Goal: Task Accomplishment & Management: Complete application form

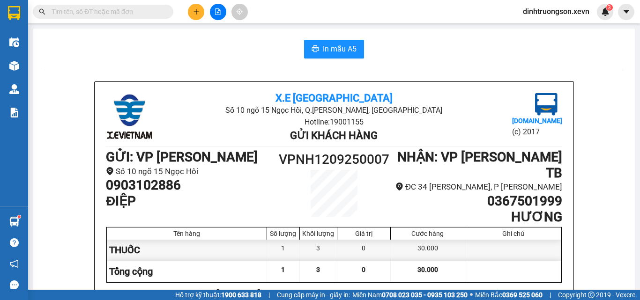
click at [193, 9] on icon "plus" at bounding box center [196, 11] width 7 height 7
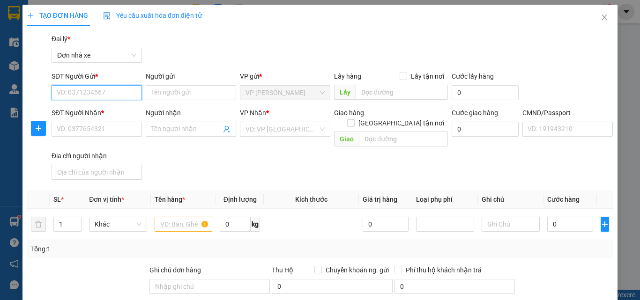
click at [77, 93] on input "SĐT Người Gửi *" at bounding box center [97, 92] width 90 height 15
type input "0961510322"
click at [101, 107] on div "0961510322 - DUY" at bounding box center [96, 111] width 78 height 10
type input "DUY"
type input "0969976562"
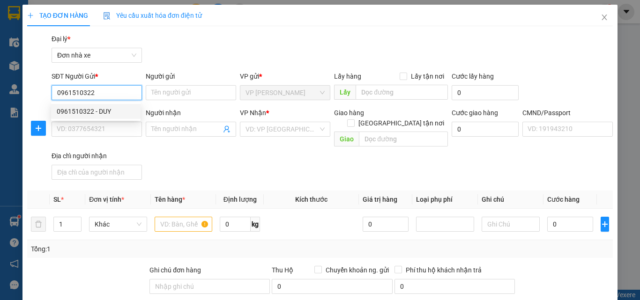
type input "KHOA"
type input "KHOA CC"
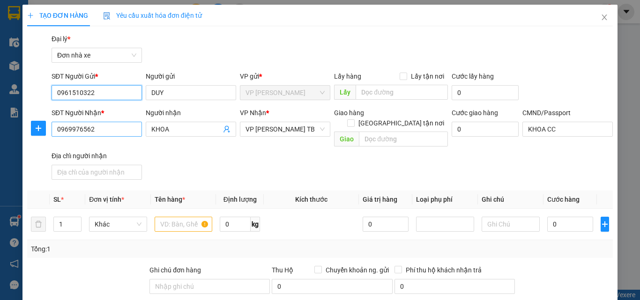
type input "0961510322"
click at [116, 130] on input "0969976562" at bounding box center [97, 129] width 90 height 15
type input "0973131362"
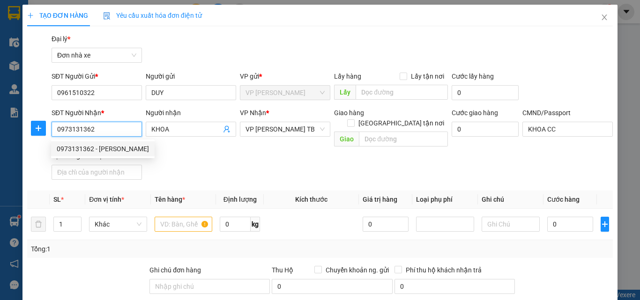
click at [127, 146] on div "0973131362 - [PERSON_NAME]" at bounding box center [103, 149] width 92 height 10
type input "[PERSON_NAME]"
checkbox input "true"
type input "8 [PERSON_NAME], [PERSON_NAME], [GEOGRAPHIC_DATA], [GEOGRAPHIC_DATA]"
type input "1"
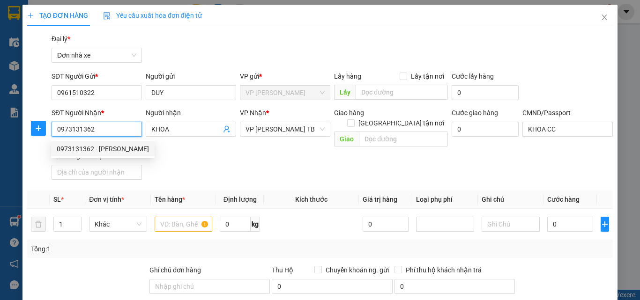
type input "25.000"
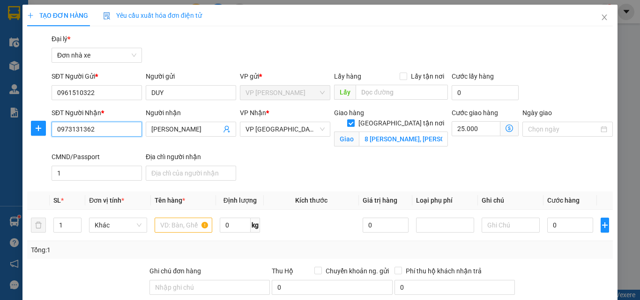
type input "0973131362"
click at [353, 119] on input "[GEOGRAPHIC_DATA] tận nơi" at bounding box center [350, 122] width 7 height 7
checkbox input "false"
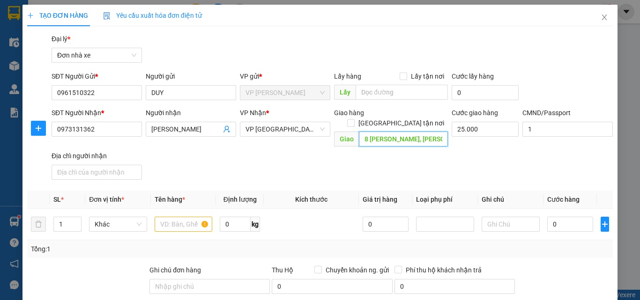
click at [396, 132] on input "8 [PERSON_NAME], [PERSON_NAME], [GEOGRAPHIC_DATA], [GEOGRAPHIC_DATA]" at bounding box center [403, 139] width 89 height 15
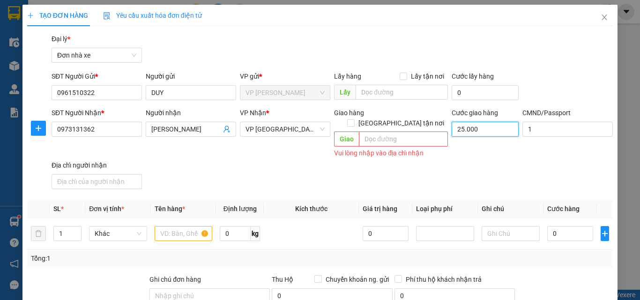
click at [482, 133] on input "25.000" at bounding box center [484, 129] width 67 height 15
type input "0"
click at [179, 226] on input "text" at bounding box center [184, 233] width 58 height 15
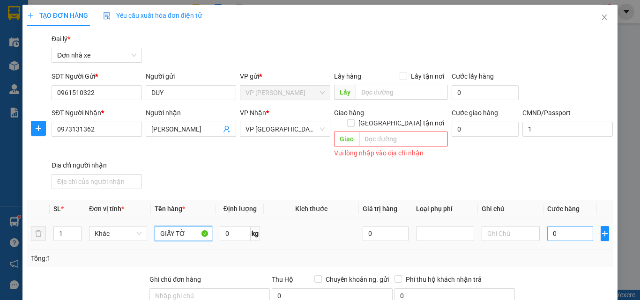
type input "GIẤY TỜ"
click at [576, 226] on input "0" at bounding box center [570, 233] width 46 height 15
type input "2"
type input "20"
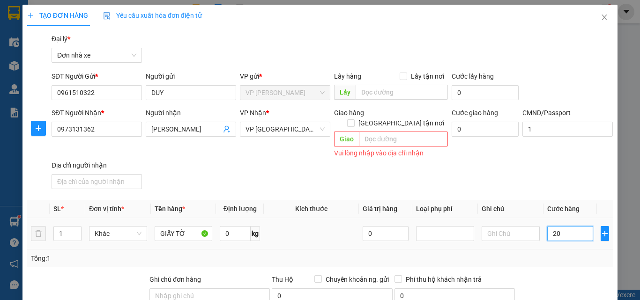
type input "20"
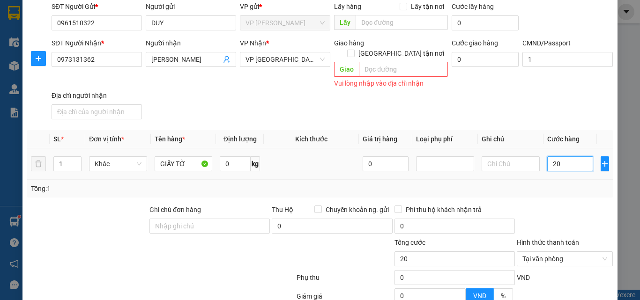
scroll to position [157, 0]
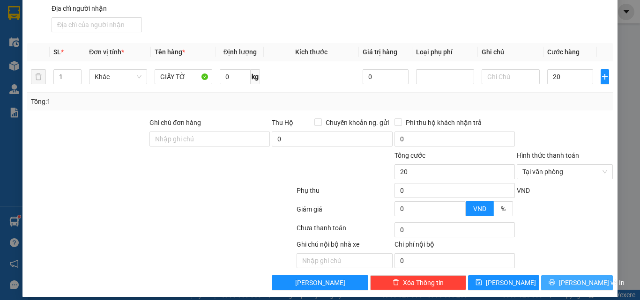
click at [561, 275] on button "[PERSON_NAME] và In" at bounding box center [577, 282] width 72 height 15
type input "20.000"
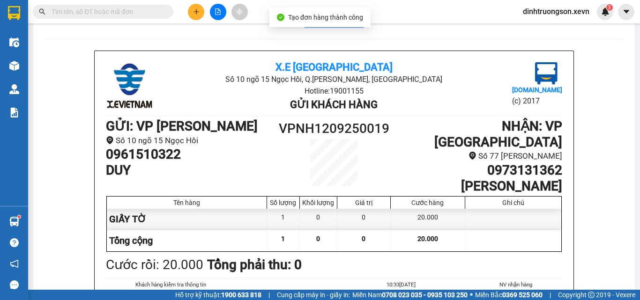
scroll to position [47, 0]
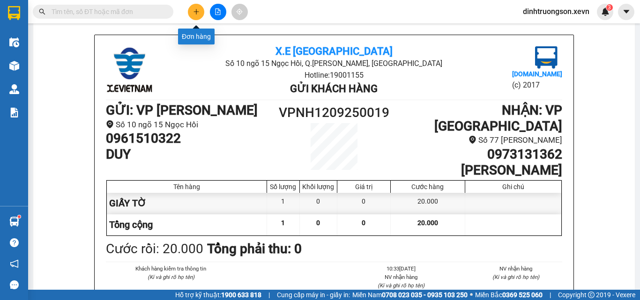
click at [191, 17] on button at bounding box center [196, 12] width 16 height 16
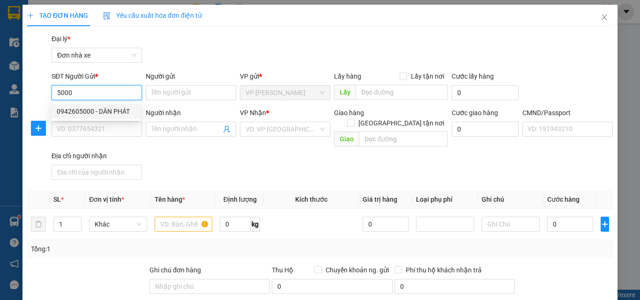
click at [88, 107] on div "0942605000 - DÂN PHÁT" at bounding box center [96, 111] width 78 height 10
type input "0942605000"
type input "DÂN PHÁT"
type input "0916973553"
type input "ANH HÀ"
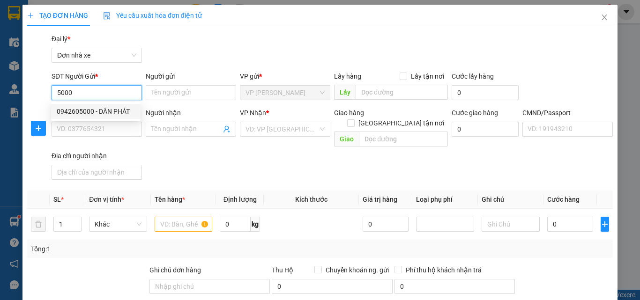
type input "037087001784 [PERSON_NAME]"
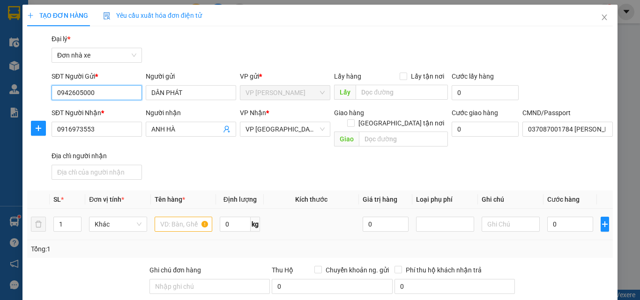
type input "0942605000"
click at [174, 217] on input "text" at bounding box center [184, 224] width 58 height 15
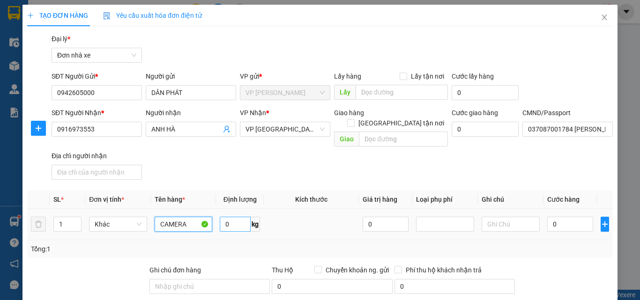
type input "CAMERA"
click at [241, 222] on input "0" at bounding box center [235, 224] width 31 height 15
type input "1"
click at [568, 217] on input "0" at bounding box center [570, 224] width 46 height 15
type input "3"
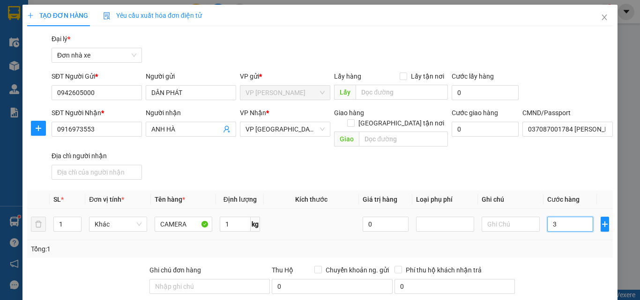
type input "3"
type input "30"
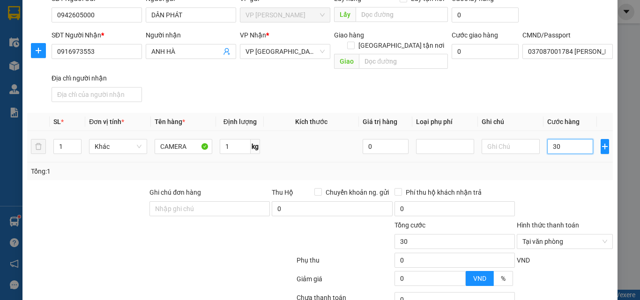
scroll to position [147, 0]
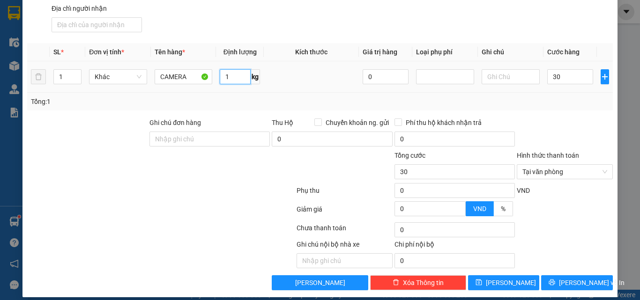
click at [231, 69] on input "1" at bounding box center [235, 76] width 31 height 15
type input "30.000"
type input "2"
click at [568, 69] on input "30.000" at bounding box center [570, 76] width 46 height 15
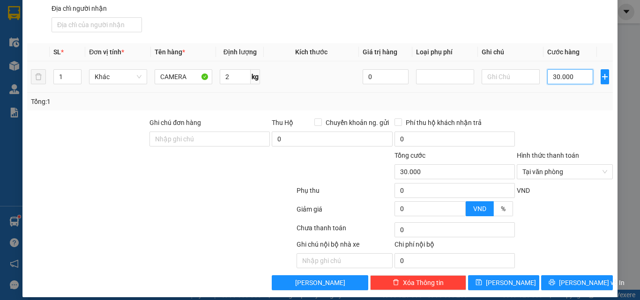
type input "2"
type input "25"
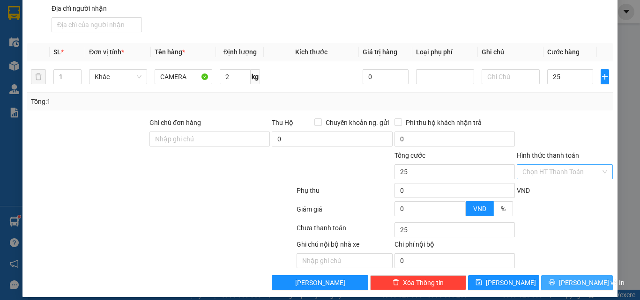
drag, startPoint x: 567, startPoint y: 275, endPoint x: 573, endPoint y: 274, distance: 5.2
click at [569, 278] on span "[PERSON_NAME] và In" at bounding box center [592, 283] width 66 height 10
type input "25.000"
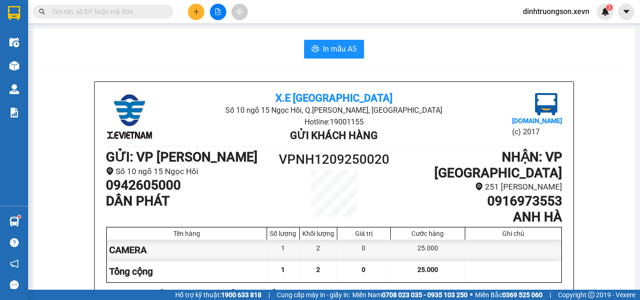
click at [195, 16] on button at bounding box center [196, 12] width 16 height 16
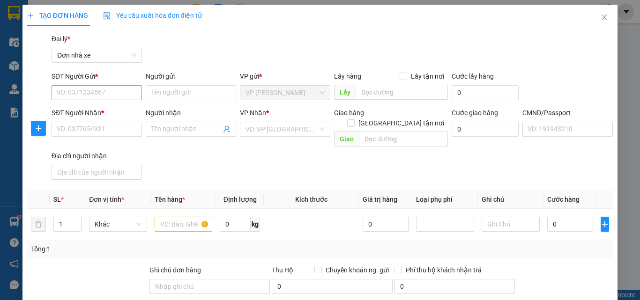
drag, startPoint x: 80, startPoint y: 83, endPoint x: 80, endPoint y: 90, distance: 6.6
click at [80, 86] on div "SĐT Người Gửi * VD: 0371234567" at bounding box center [97, 87] width 90 height 33
click at [80, 93] on input "SĐT Người Gửi *" at bounding box center [97, 92] width 90 height 15
type input "0388919967"
click at [84, 111] on div "0388919967 - [PERSON_NAME]" at bounding box center [103, 111] width 92 height 10
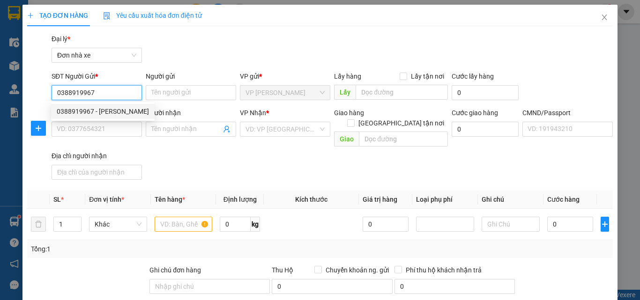
type input "[PERSON_NAME]"
type input "0975394389"
type input "ANH TOÁN"
type input "037061002714 [PERSON_NAME]"
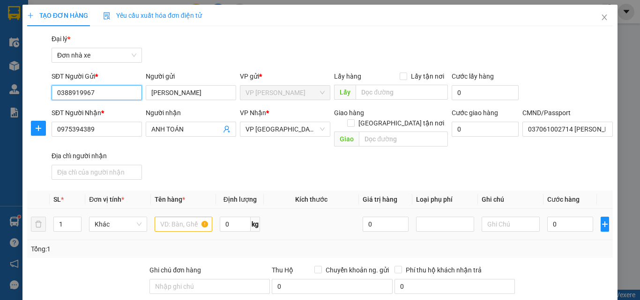
type input "0388919967"
click at [173, 217] on input "text" at bounding box center [184, 224] width 58 height 15
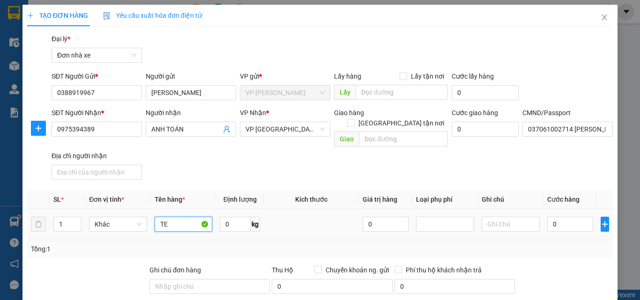
type input "T"
type input "KET NƯỚC Ô TÔ"
click at [237, 218] on input "0" at bounding box center [235, 224] width 31 height 15
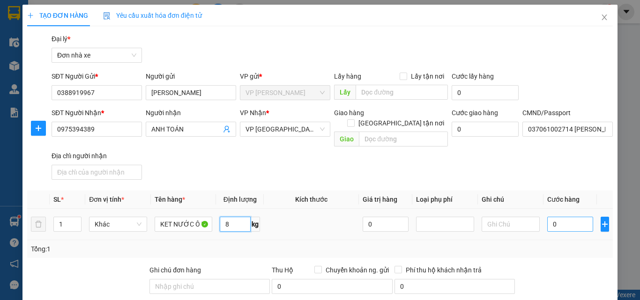
type input "8"
click at [565, 217] on input "0" at bounding box center [570, 224] width 46 height 15
type input "6"
type input "65"
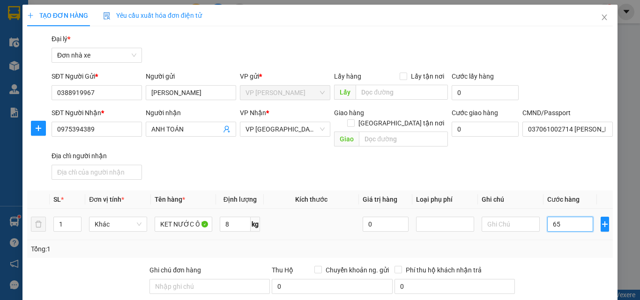
type input "65"
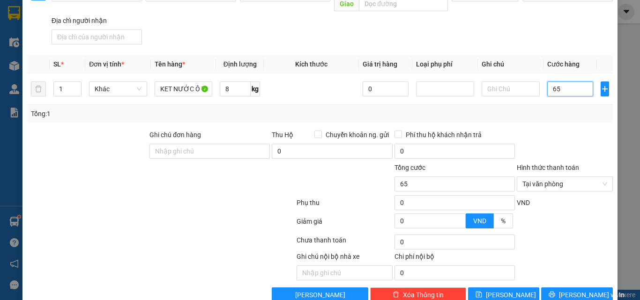
scroll to position [140, 0]
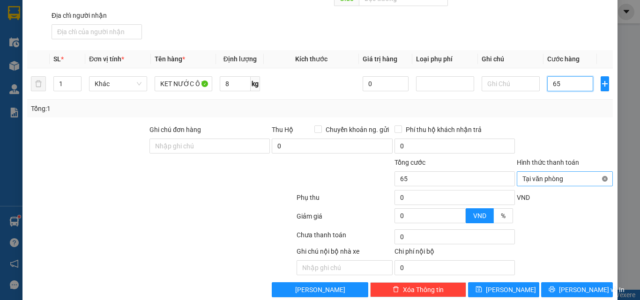
type input "65"
click at [75, 80] on icon "up" at bounding box center [76, 81] width 3 height 3
type input "65.000"
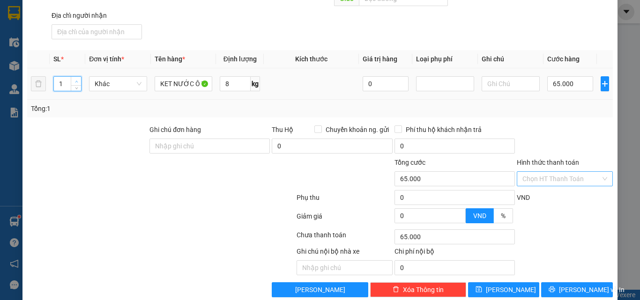
type input "2"
click at [75, 80] on icon "up" at bounding box center [76, 81] width 3 height 3
click at [566, 282] on button "[PERSON_NAME] và In" at bounding box center [577, 289] width 72 height 15
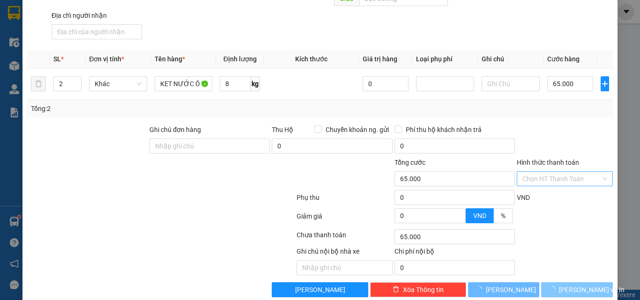
type input "0"
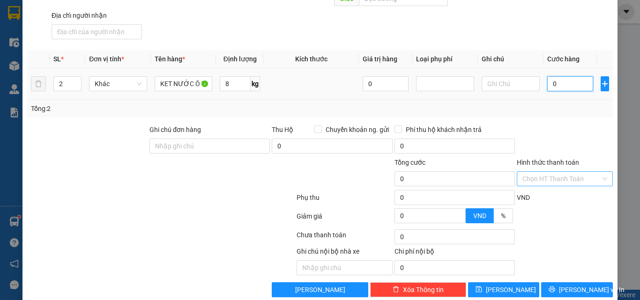
click at [553, 76] on input "0" at bounding box center [570, 83] width 46 height 15
type input "6"
type input "62"
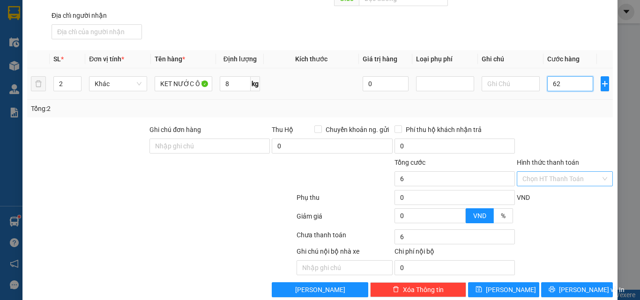
type input "62"
type input "6"
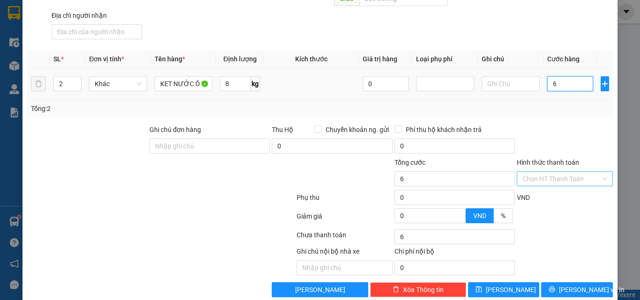
type input "65"
type input "65.000"
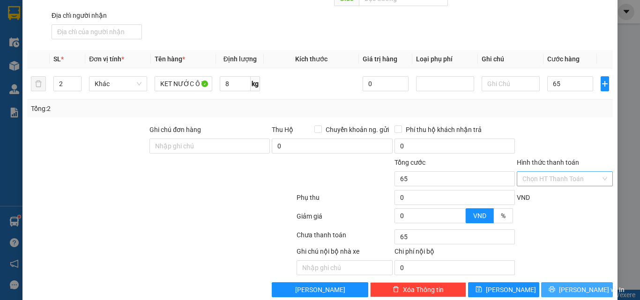
type input "65.000"
click at [565, 285] on span "[PERSON_NAME] và In" at bounding box center [592, 290] width 66 height 10
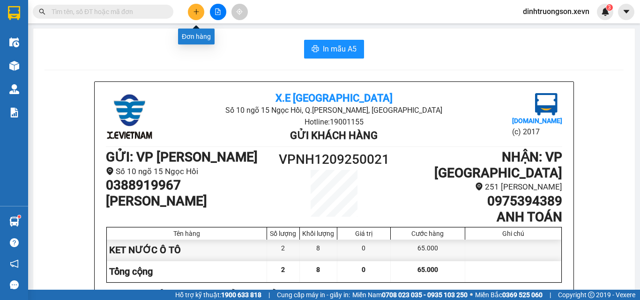
click at [198, 5] on button at bounding box center [196, 12] width 16 height 16
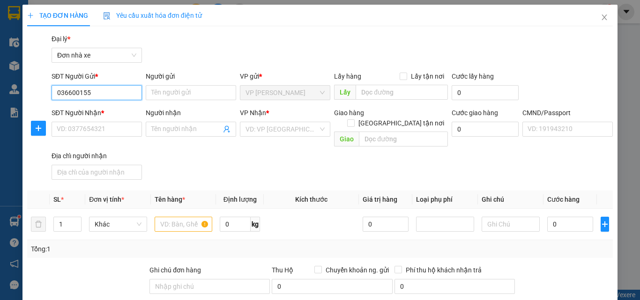
type input "0366001559"
click at [113, 109] on div "0366001559 - PHƯƠNG" at bounding box center [96, 111] width 78 height 10
type input "PHƯƠNG"
type input "0974821080"
type input "hà"
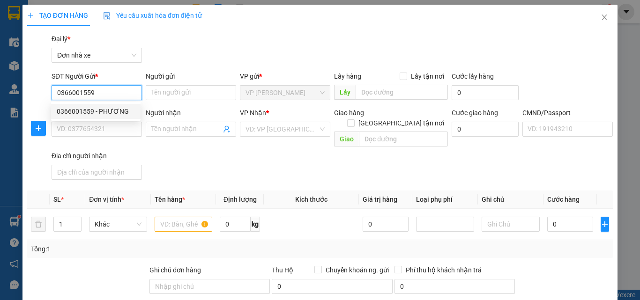
type input "trường 034087016489 SĐT 0974916715"
type input "[PERSON_NAME] 22/659 [PERSON_NAME]"
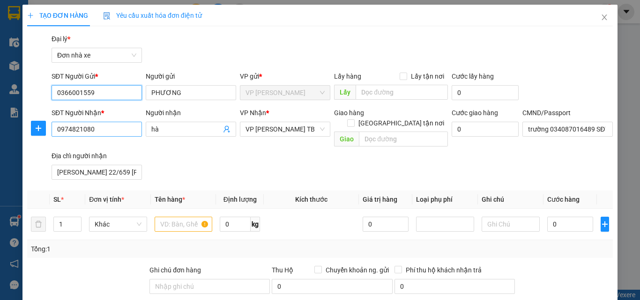
type input "0366001559"
click at [115, 125] on input "0974821080" at bounding box center [97, 129] width 90 height 15
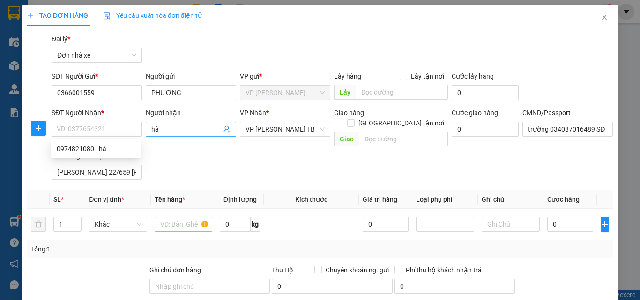
click at [223, 129] on icon "user-add" at bounding box center [226, 128] width 7 height 7
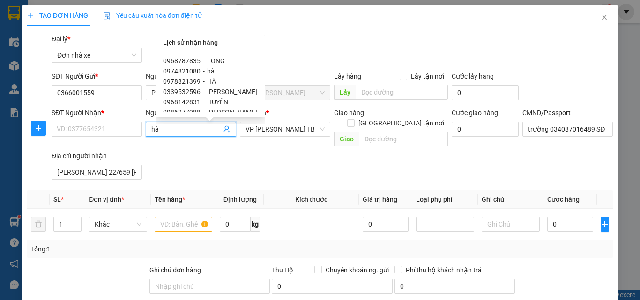
click at [228, 59] on div "0968787835 - LONG" at bounding box center [210, 61] width 94 height 10
type input "0968787835"
type input "LONG"
type input "037097002928 [PERSON_NAME]"
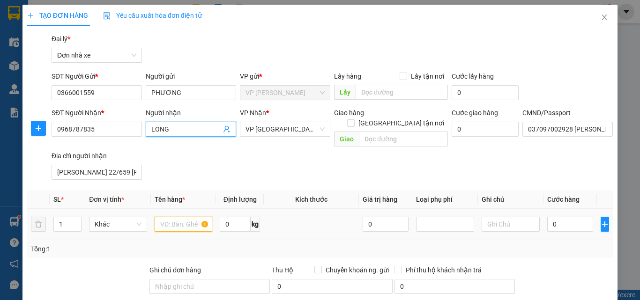
click at [188, 217] on input "text" at bounding box center [184, 224] width 58 height 15
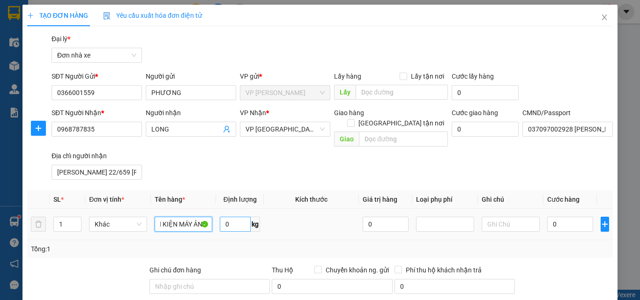
type input "LINH KIỆN MÁY ẢNH"
click at [239, 217] on input "0" at bounding box center [235, 224] width 31 height 15
type input "6"
click at [555, 217] on input "0" at bounding box center [570, 224] width 46 height 15
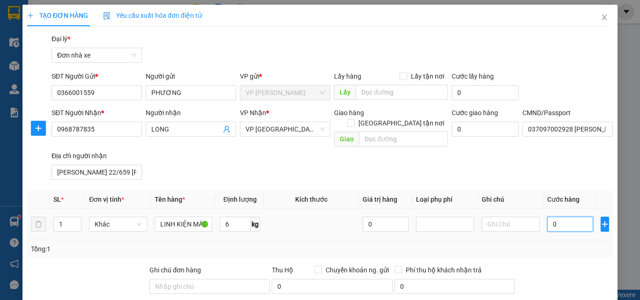
type input "3"
type input "30"
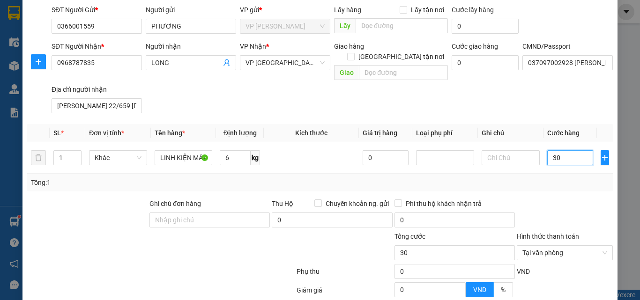
scroll to position [147, 0]
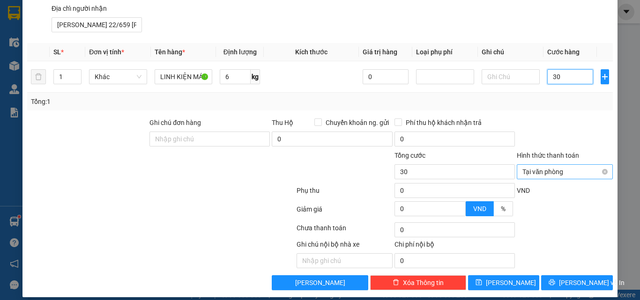
click at [601, 165] on div "Tại văn phòng" at bounding box center [564, 171] width 96 height 15
type input "30.000"
click at [595, 150] on div "Hình thức thanh toán" at bounding box center [564, 157] width 96 height 14
type input "30.000"
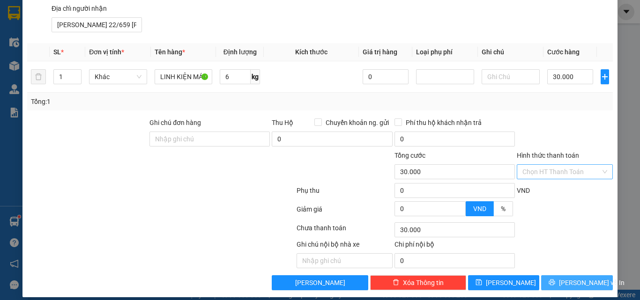
click at [580, 275] on button "[PERSON_NAME] và In" at bounding box center [577, 282] width 72 height 15
